Goal: Browse casually

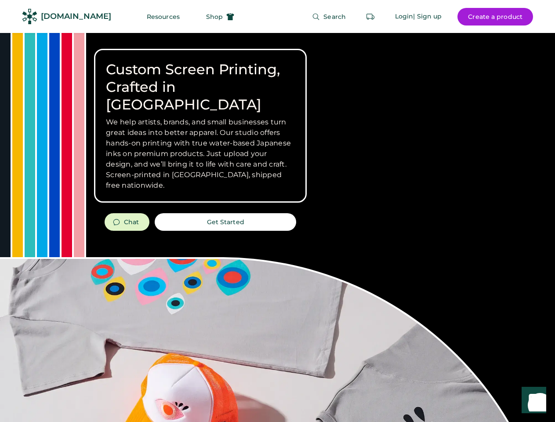
click at [277, 211] on div "Custom Screen Printing, Crafted in [GEOGRAPHIC_DATA] We help artists, brands, a…" at bounding box center [277, 312] width 555 height 558
click at [277, 227] on div "Custom Screen Printing, Crafted in [GEOGRAPHIC_DATA] We help artists, brands, a…" at bounding box center [277, 312] width 555 height 558
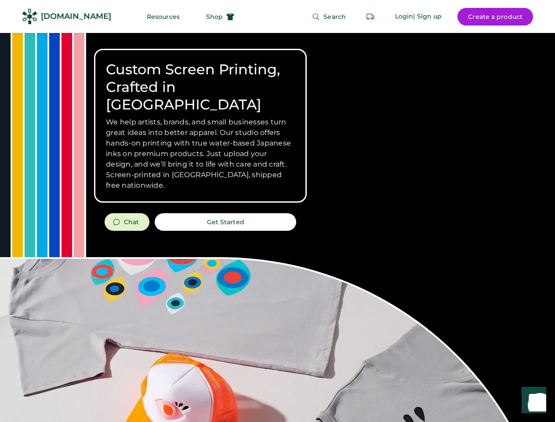
click at [277, 227] on div "Custom Screen Printing, Crafted in [GEOGRAPHIC_DATA] We help artists, brands, a…" at bounding box center [277, 312] width 555 height 558
click at [200, 126] on h3 "We help artists, brands, and small businesses turn great ideas into better appa…" at bounding box center [200, 154] width 189 height 74
click at [200, 117] on h3 "We help artists, brands, and small businesses turn great ideas into better appa…" at bounding box center [200, 154] width 189 height 74
click at [200, 78] on h1 "Custom Screen Printing, Crafted in [GEOGRAPHIC_DATA]" at bounding box center [200, 87] width 189 height 53
